Goal: Book appointment/travel/reservation

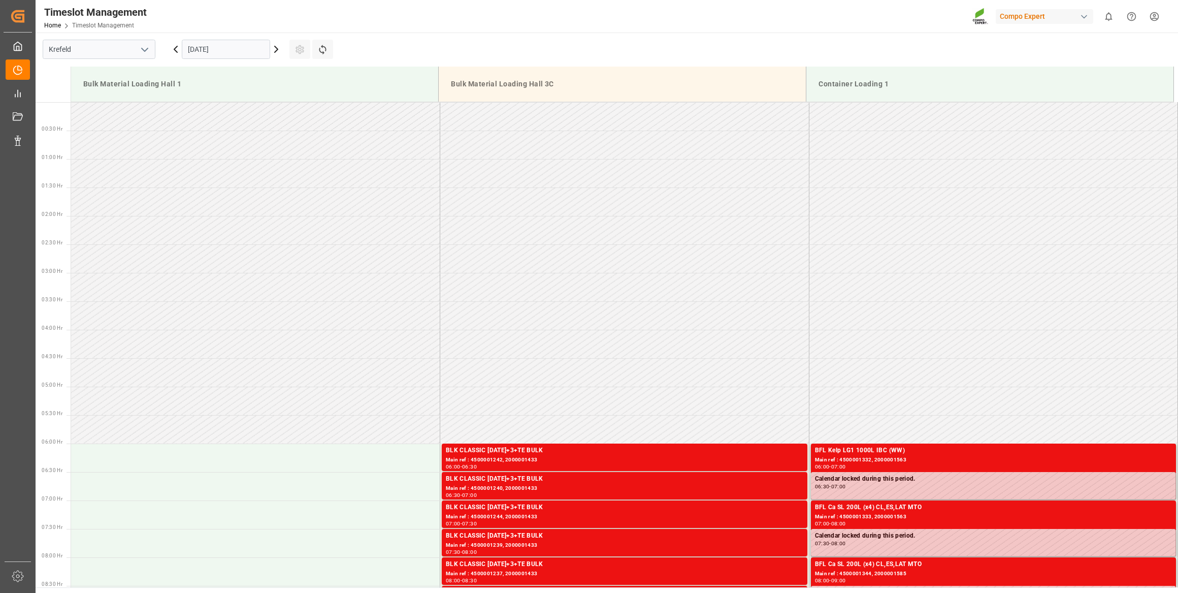
scroll to position [491, 0]
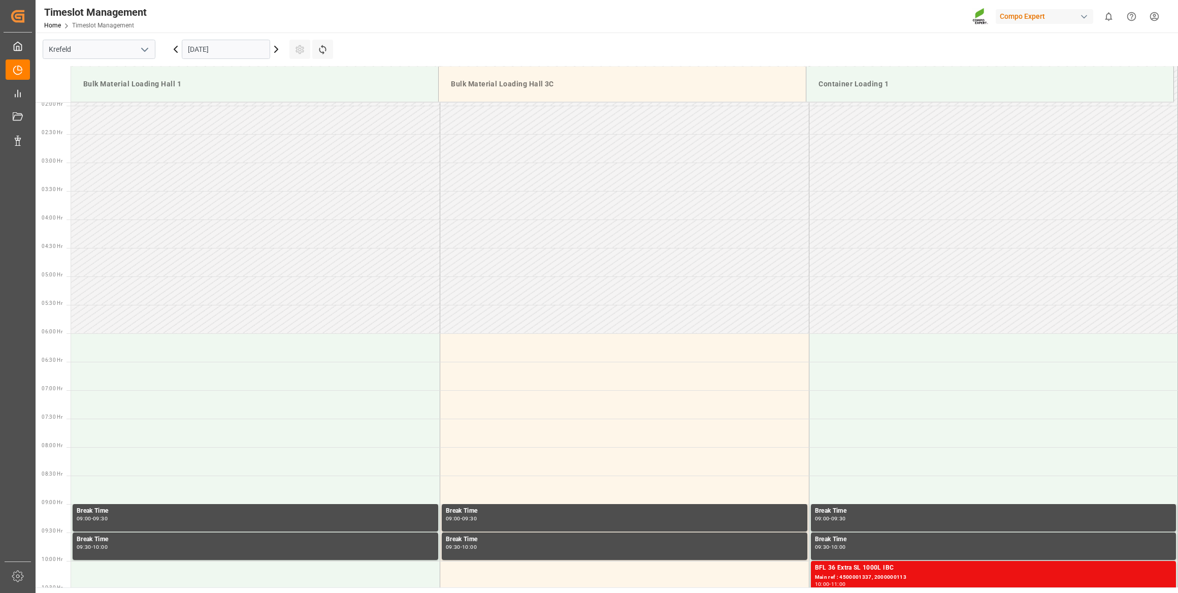
click at [247, 47] on input "[DATE]" at bounding box center [226, 49] width 88 height 19
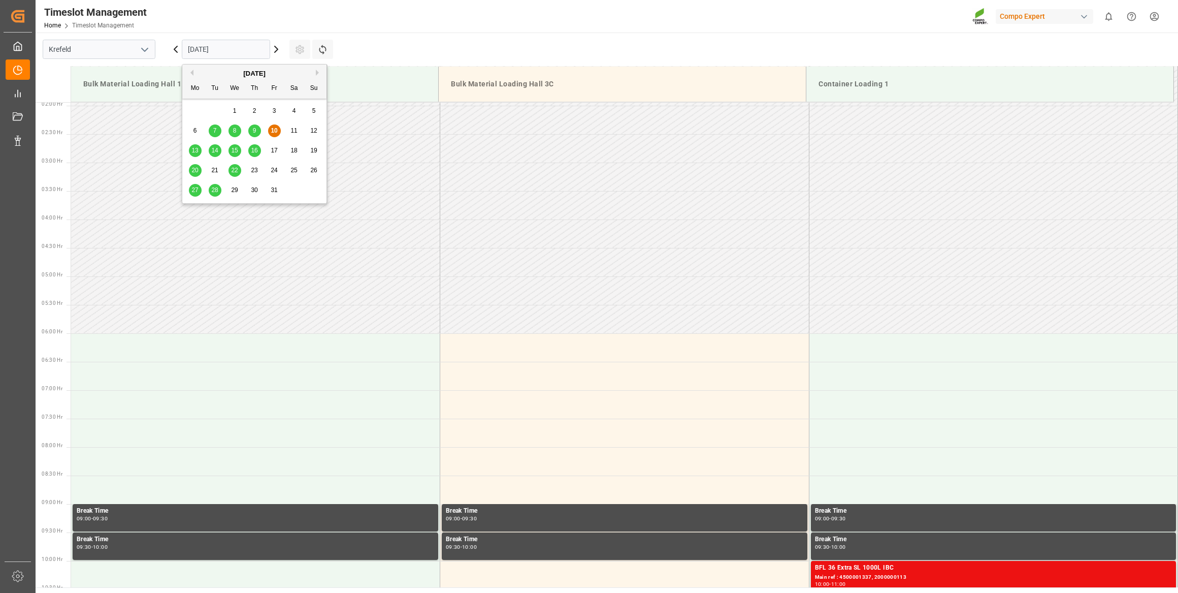
scroll to position [108, 0]
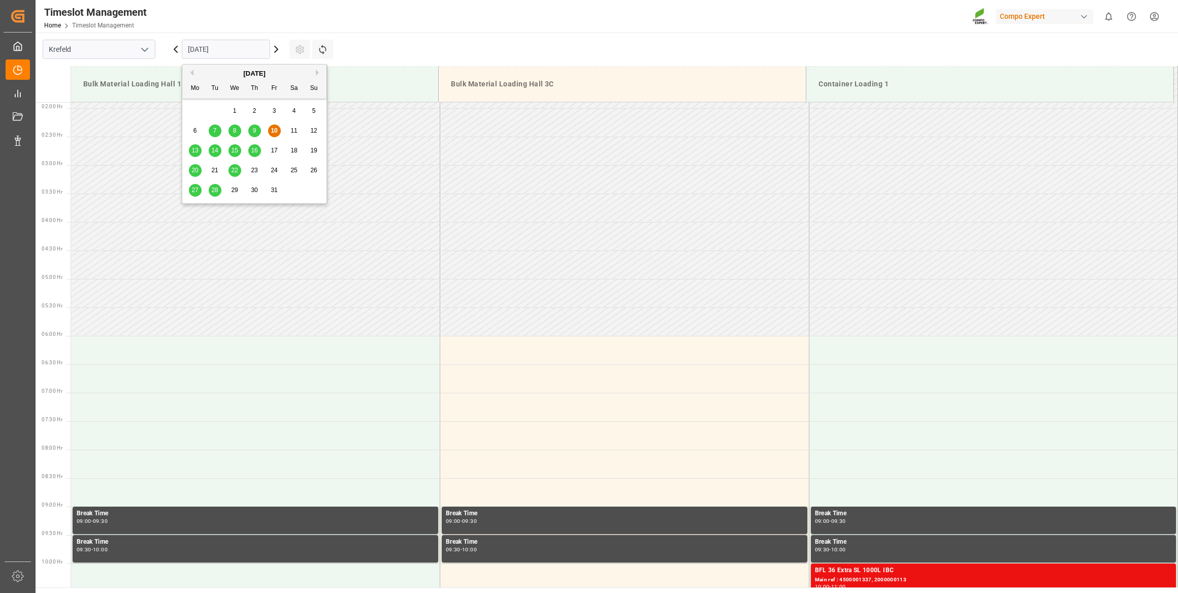
click at [253, 142] on div "13 14 15 16 17 18 19" at bounding box center [254, 151] width 139 height 20
click at [258, 151] on span "16" at bounding box center [254, 150] width 7 height 7
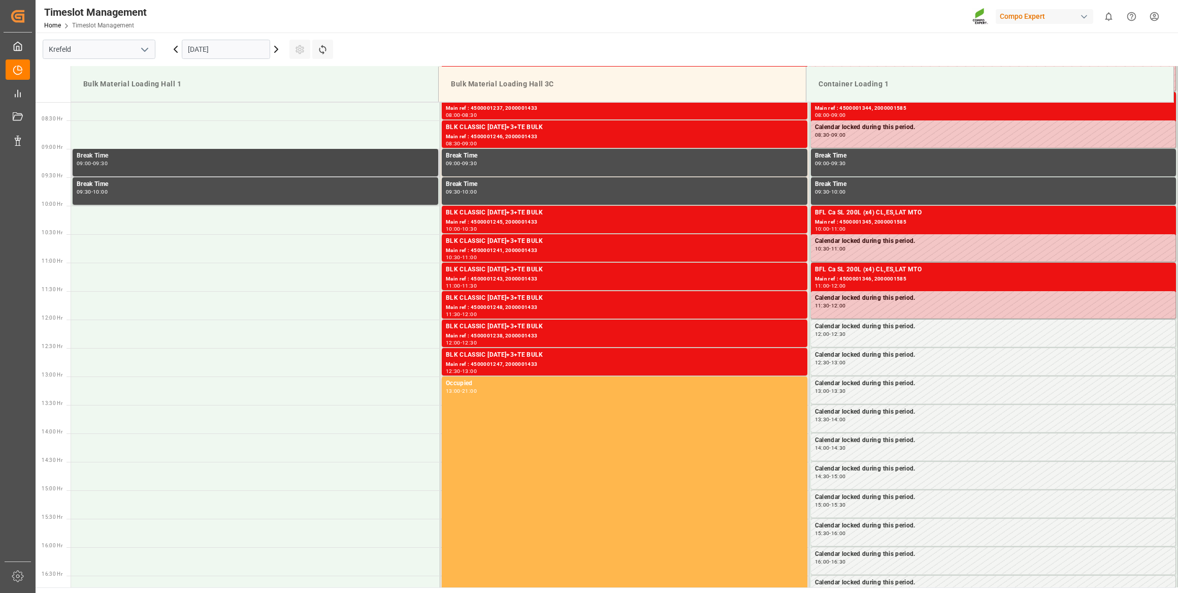
scroll to position [431, 0]
